Goal: Check status: Check status

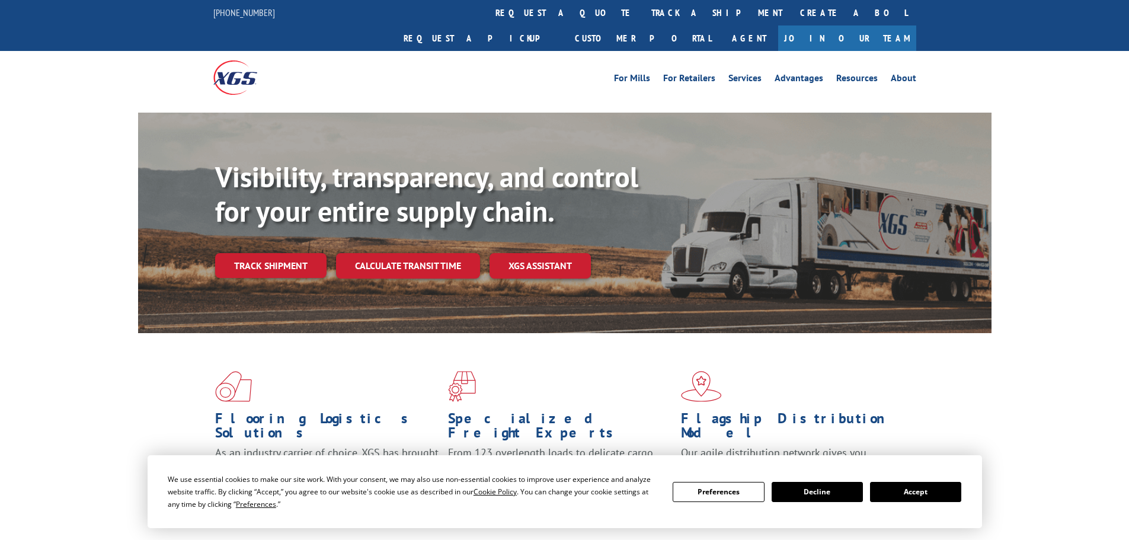
drag, startPoint x: 937, startPoint y: 490, endPoint x: 915, endPoint y: 476, distance: 26.6
click at [938, 490] on button "Accept" at bounding box center [915, 492] width 91 height 20
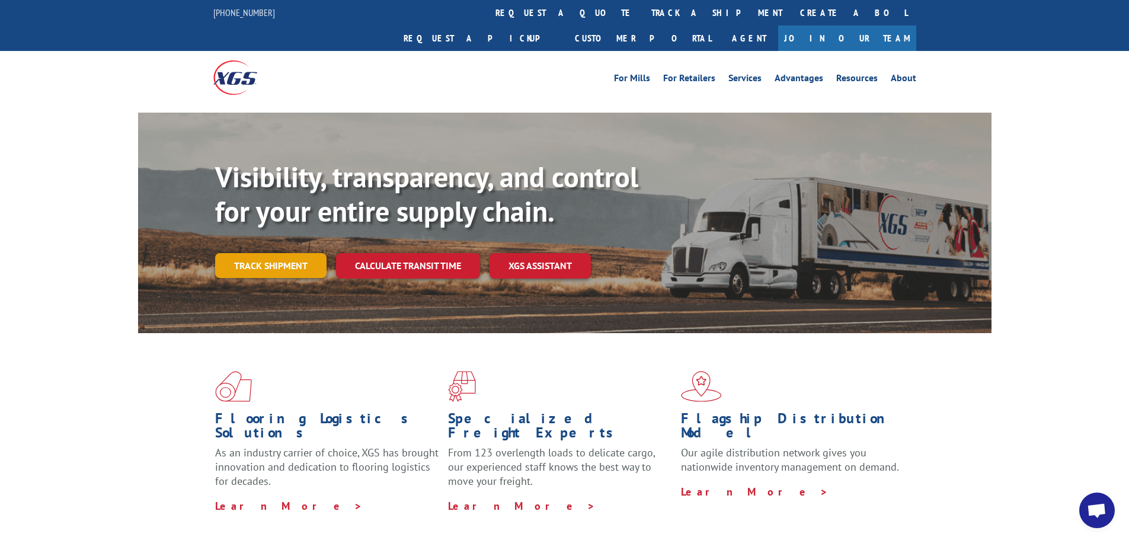
click at [264, 253] on link "Track shipment" at bounding box center [270, 265] width 111 height 25
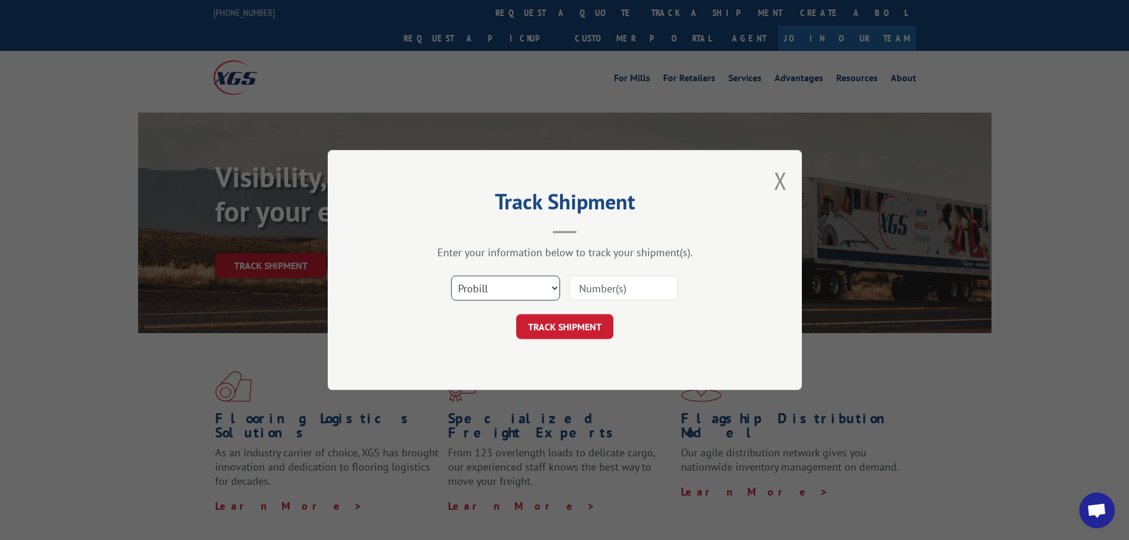
click at [512, 289] on select "Select category... Probill BOL PO" at bounding box center [505, 288] width 109 height 25
select select "po"
click at [451, 276] on select "Select category... Probill BOL PO" at bounding box center [505, 288] width 109 height 25
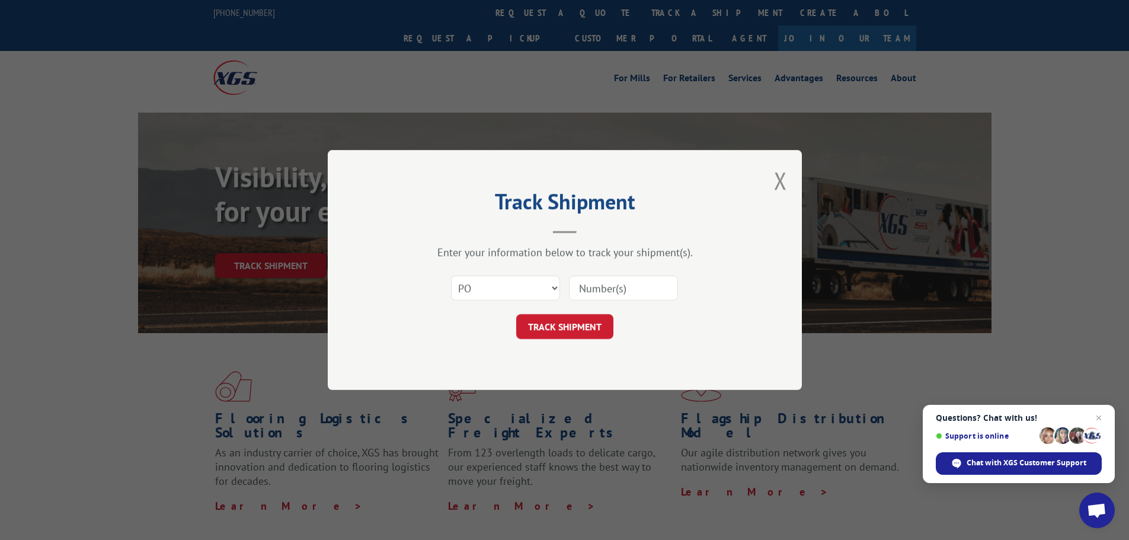
click at [597, 286] on input at bounding box center [623, 288] width 109 height 25
paste input "46510005"
type input "46510005"
click at [581, 326] on button "TRACK SHIPMENT" at bounding box center [564, 326] width 97 height 25
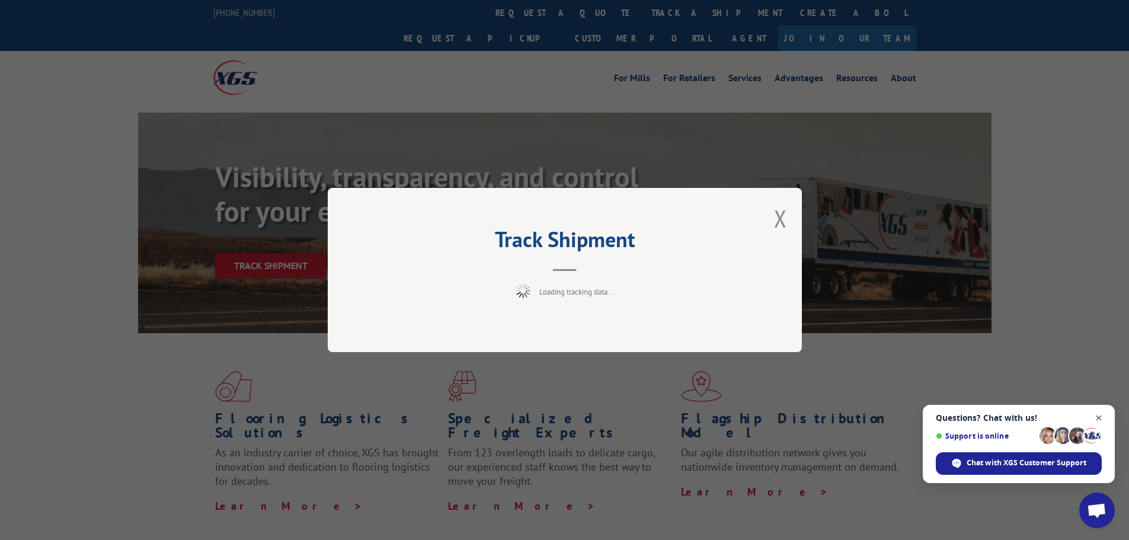
click at [1096, 417] on span "Close chat" at bounding box center [1098, 418] width 15 height 15
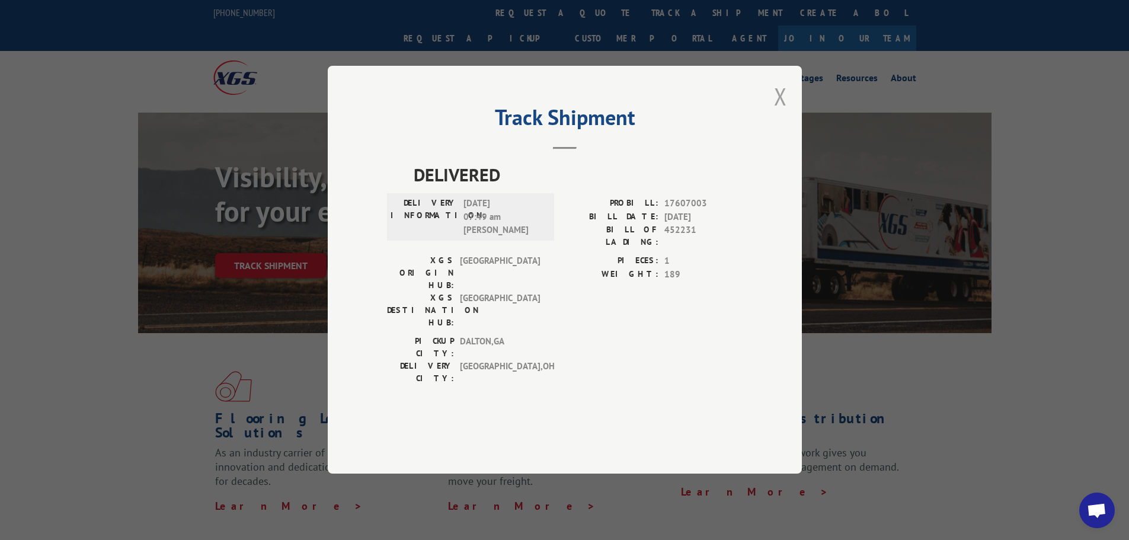
click at [779, 112] on button "Close modal" at bounding box center [780, 96] width 13 height 31
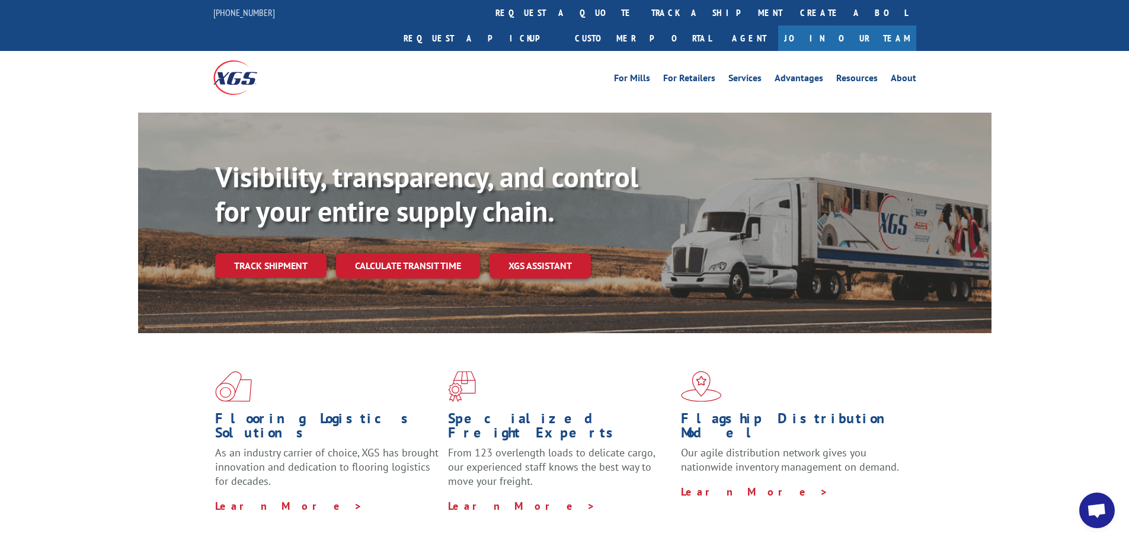
click at [264, 253] on link "Track shipment" at bounding box center [270, 265] width 111 height 25
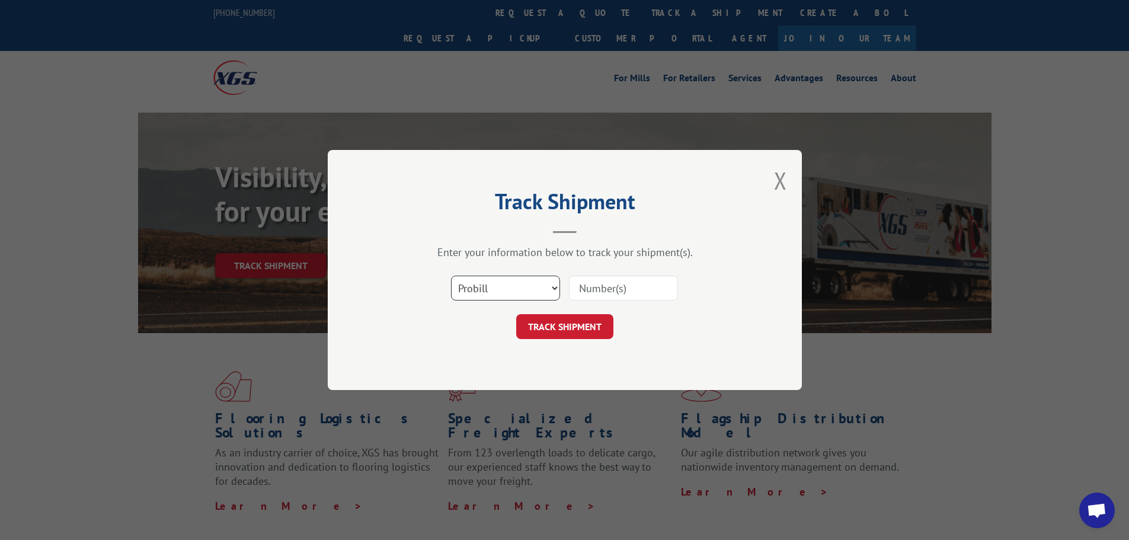
click at [514, 291] on select "Select category... Probill BOL PO" at bounding box center [505, 288] width 109 height 25
select select "po"
click at [451, 276] on select "Select category... Probill BOL PO" at bounding box center [505, 288] width 109 height 25
click at [624, 296] on input at bounding box center [623, 288] width 109 height 25
type input "46509948"
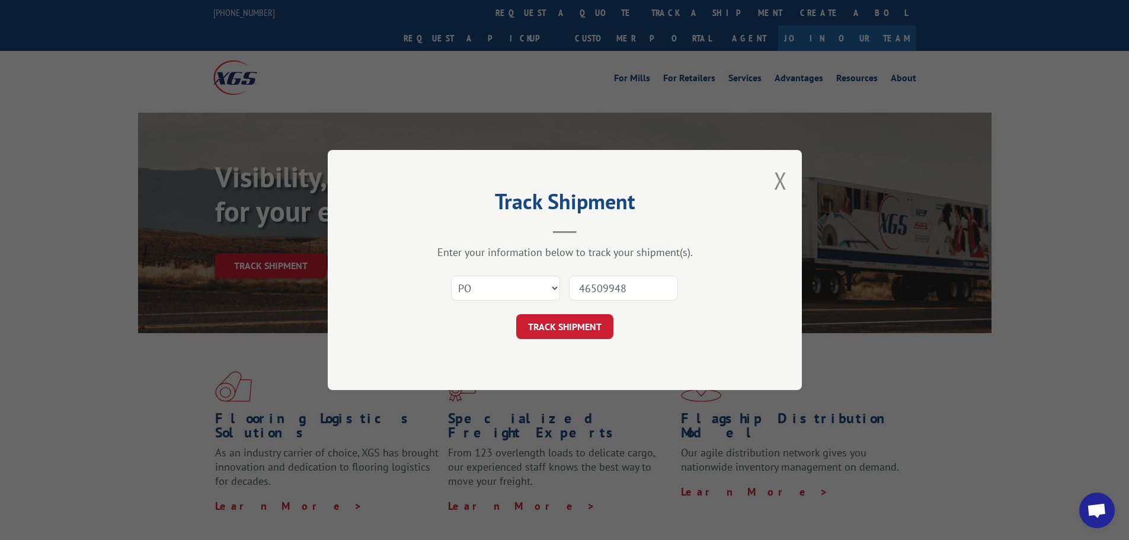
click button "TRACK SHIPMENT" at bounding box center [564, 326] width 97 height 25
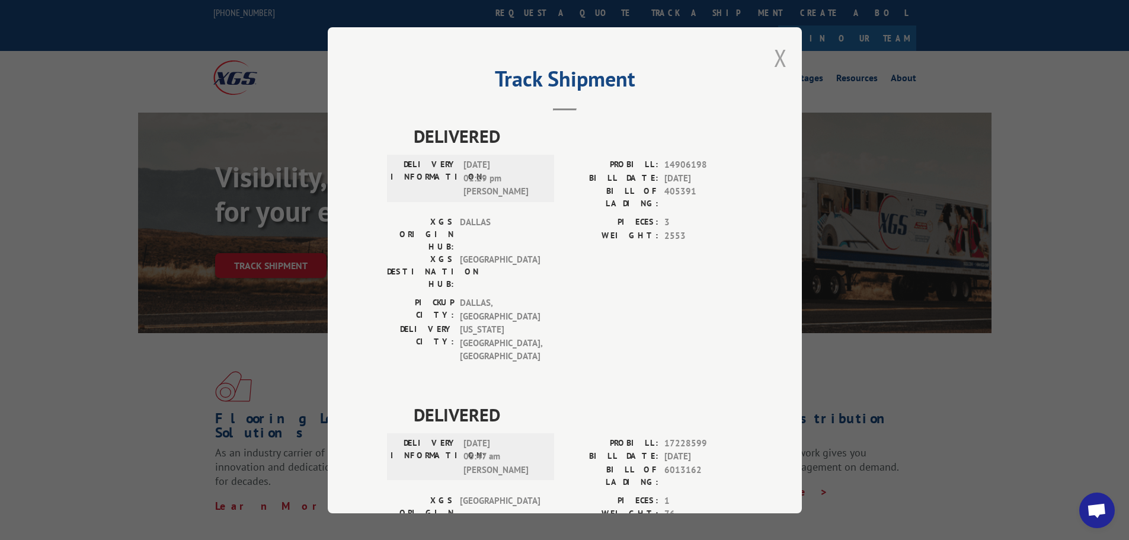
click at [778, 58] on button "Close modal" at bounding box center [780, 57] width 13 height 31
